Goal: Task Accomplishment & Management: Use online tool/utility

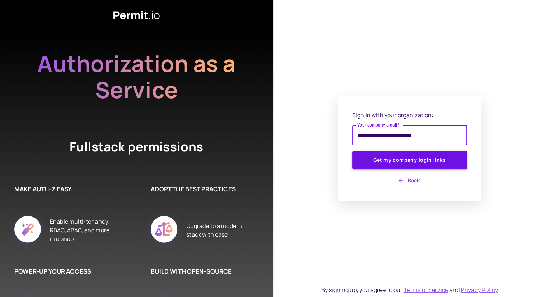
click at [403, 159] on button "Get my company login links" at bounding box center [409, 160] width 115 height 18
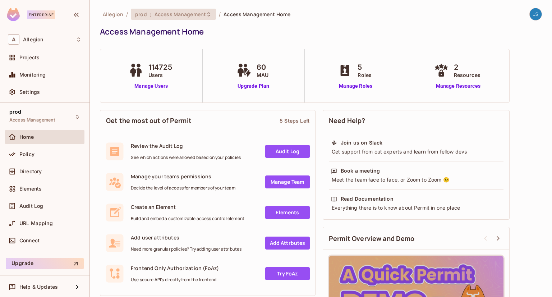
click at [159, 9] on div "prod : Access Management" at bounding box center [173, 14] width 85 height 11
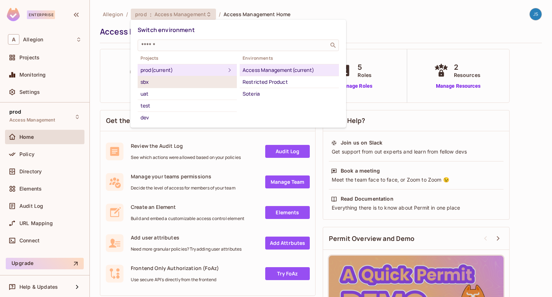
click at [169, 81] on div "sbx" at bounding box center [186, 82] width 93 height 9
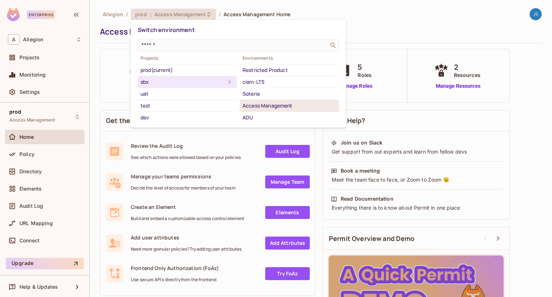
click at [272, 101] on div "Access Management" at bounding box center [289, 105] width 93 height 9
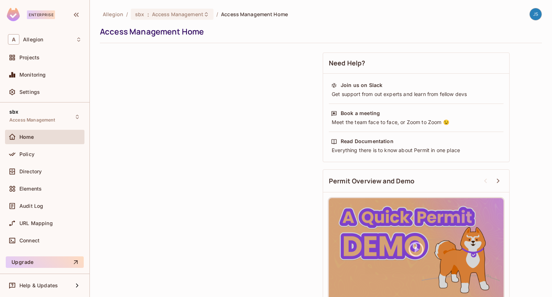
click at [43, 171] on div "Directory" at bounding box center [50, 172] width 62 height 6
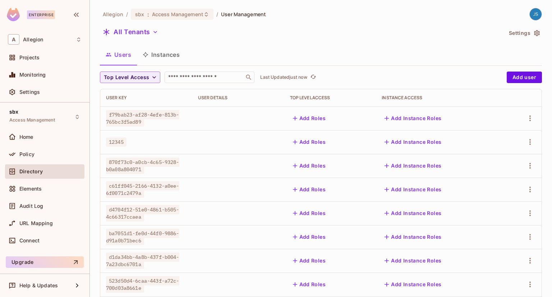
click at [173, 58] on button "Instances" at bounding box center [161, 55] width 49 height 18
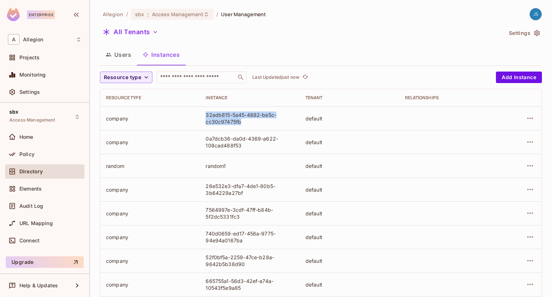
drag, startPoint x: 241, startPoint y: 124, endPoint x: 205, endPoint y: 114, distance: 38.1
click at [206, 114] on div "32adb815-5a45-4882-be5c-cc30c97475fb" at bounding box center [250, 118] width 88 height 14
copy div "32adb815-5a45-4882-be5c-cc30c97475fb"
